Goal: Task Accomplishment & Management: Manage account settings

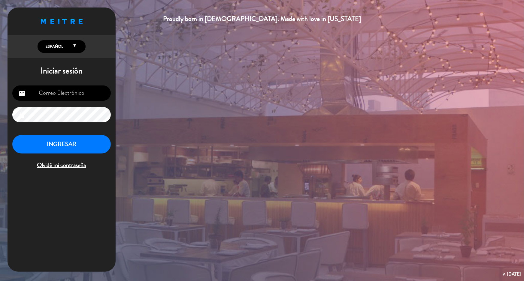
type input "[EMAIL_ADDRESS][DOMAIN_NAME]"
click at [88, 142] on button "INGRESAR" at bounding box center [61, 144] width 99 height 19
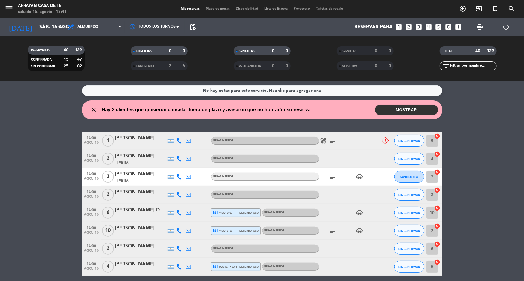
click at [402, 108] on button "MOSTRAR" at bounding box center [406, 110] width 63 height 11
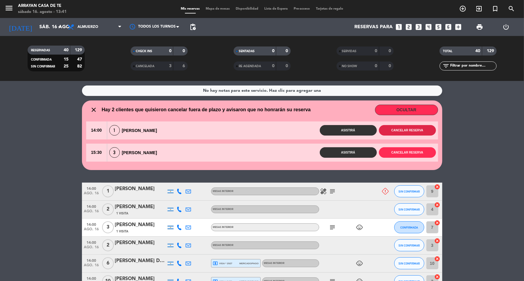
click at [395, 131] on button "Cancelar reserva" at bounding box center [407, 130] width 57 height 11
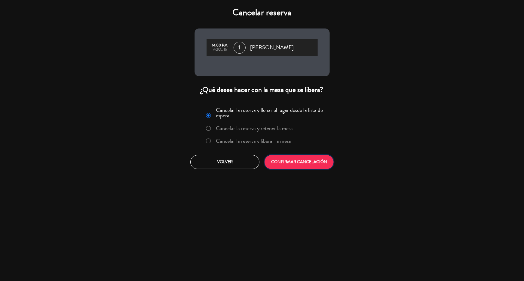
click at [311, 163] on button "CONFIRMAR CANCELACIÓN" at bounding box center [299, 162] width 69 height 14
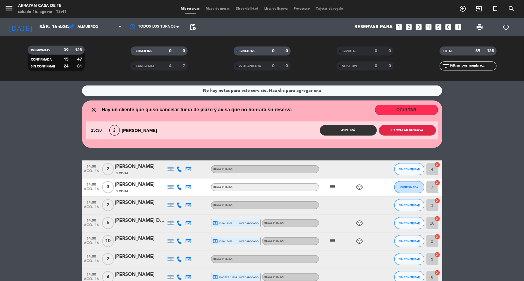
click at [402, 129] on button "Cancelar reserva" at bounding box center [407, 130] width 57 height 11
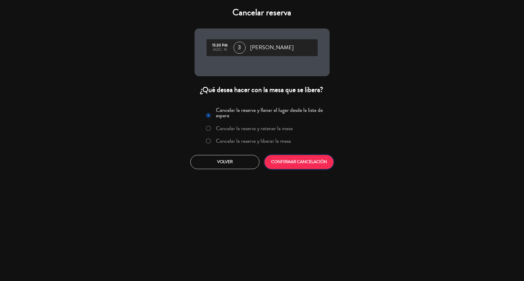
click at [298, 167] on button "CONFIRMAR CANCELACIÓN" at bounding box center [299, 162] width 69 height 14
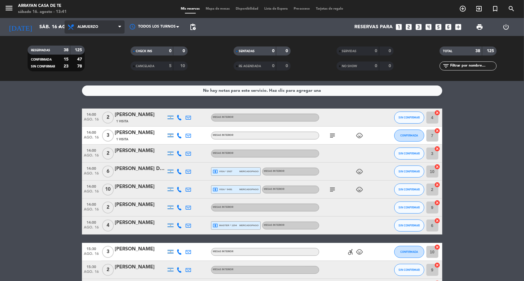
click at [99, 26] on span "Almuerzo" at bounding box center [95, 26] width 60 height 13
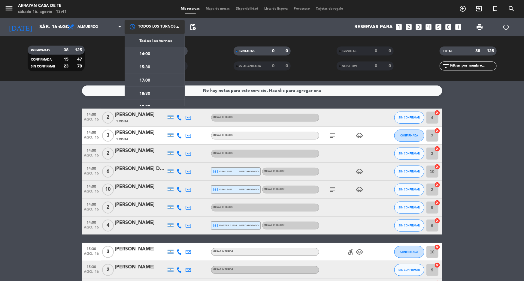
click at [173, 30] on div at bounding box center [155, 27] width 60 height 14
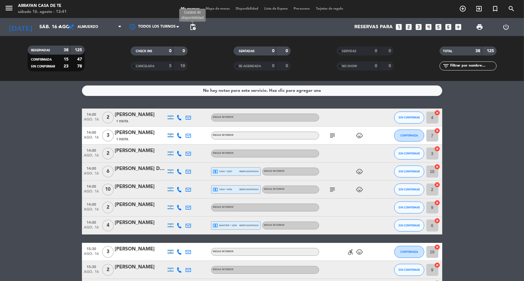
click at [194, 29] on span "pending_actions" at bounding box center [192, 26] width 7 height 7
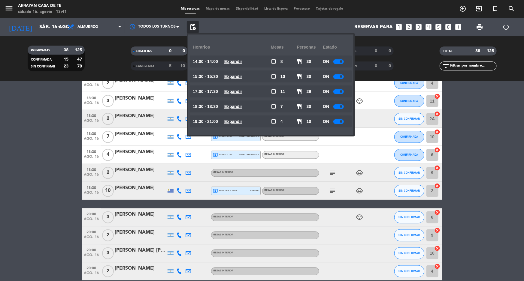
scroll to position [575, 0]
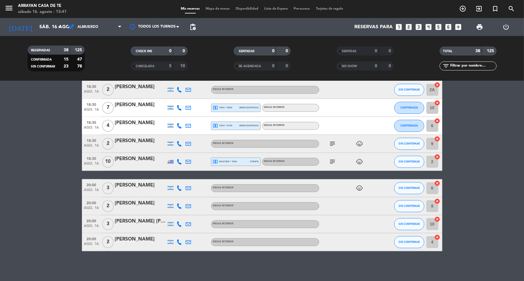
click at [481, 26] on span "print" at bounding box center [479, 26] width 7 height 7
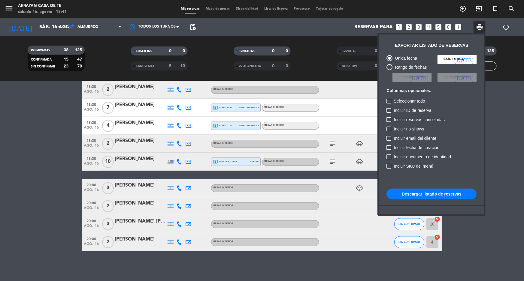
click at [408, 194] on button "Descargar listado de reservas" at bounding box center [432, 194] width 90 height 11
